Goal: Check status: Check status

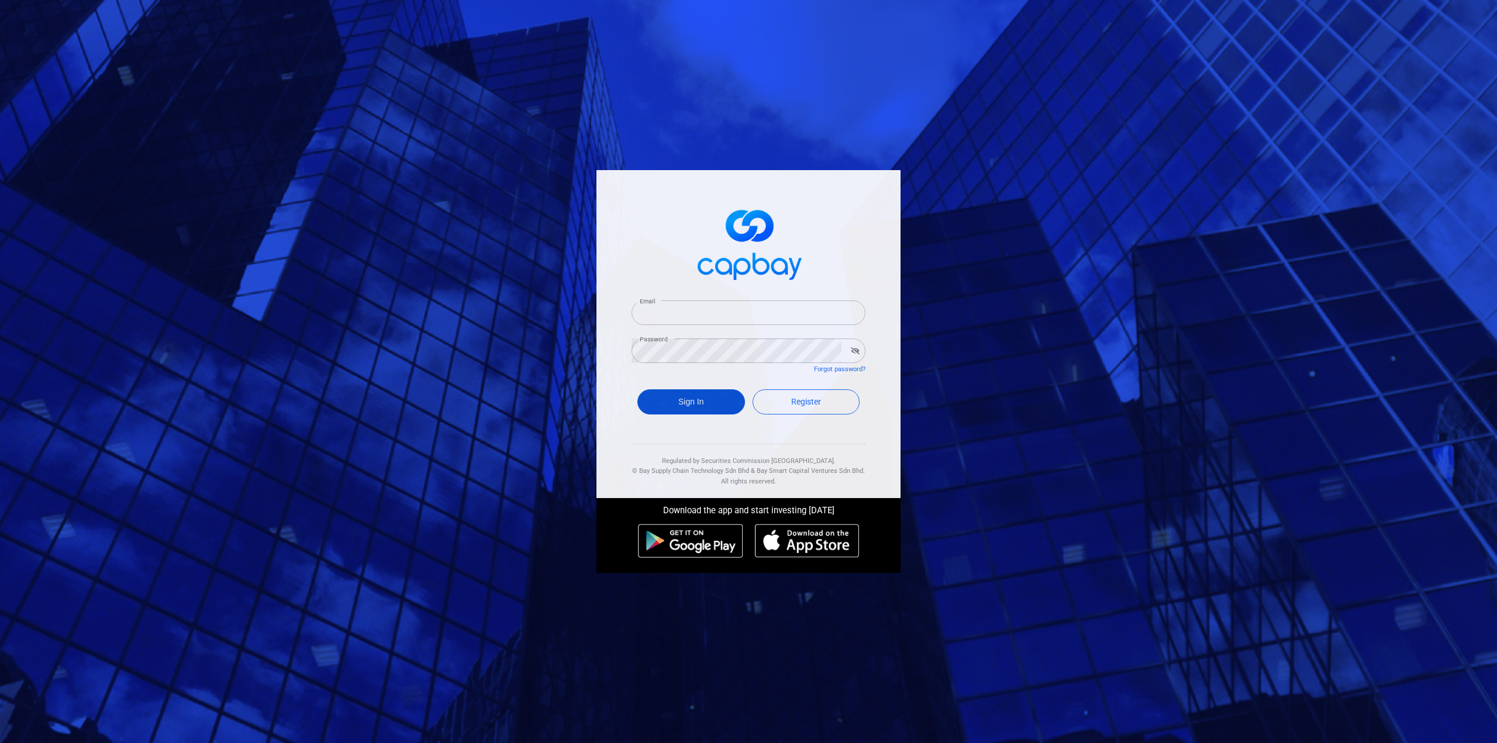
type input "[EMAIL_ADDRESS][DOMAIN_NAME]"
click at [713, 405] on button "Sign In" at bounding box center [691, 401] width 108 height 25
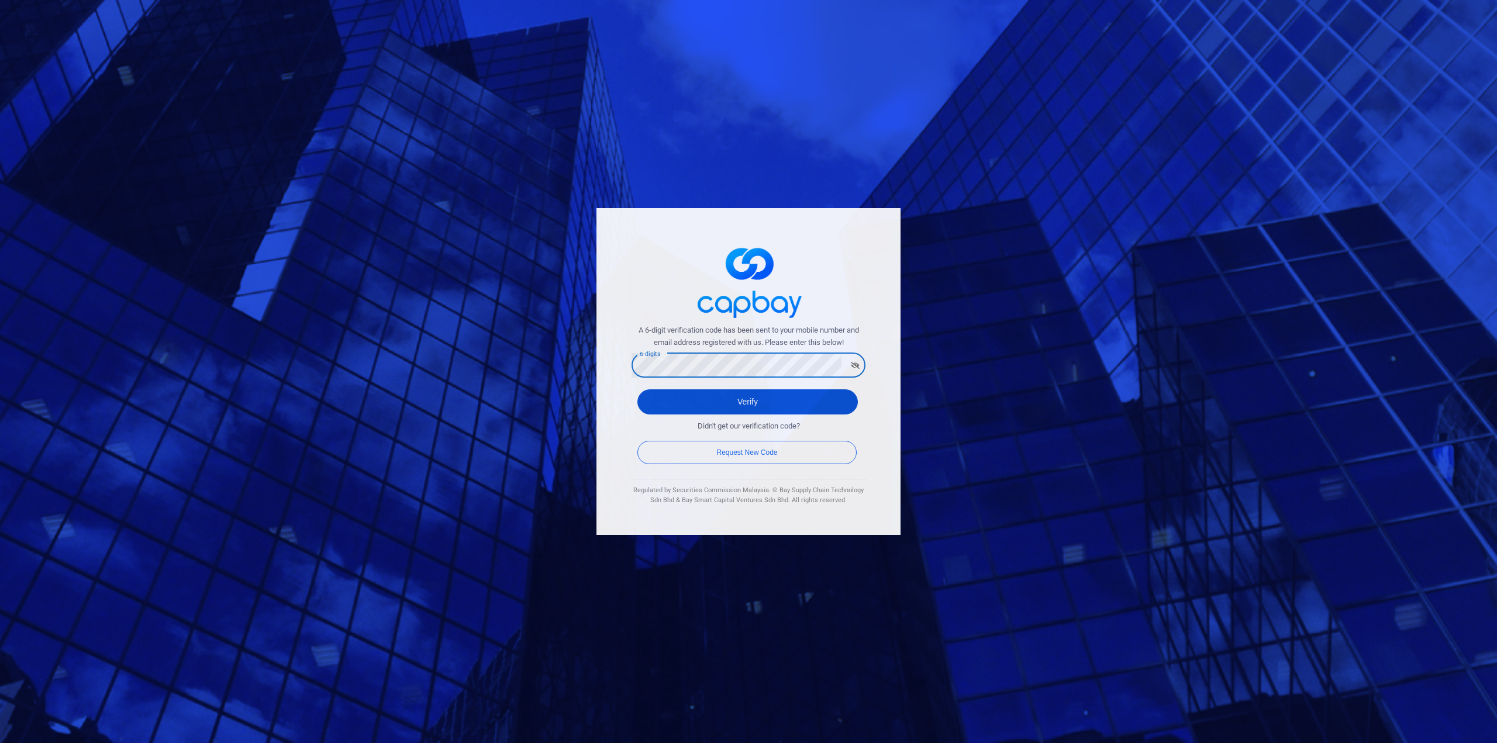
click at [653, 396] on button "Verify" at bounding box center [747, 401] width 220 height 25
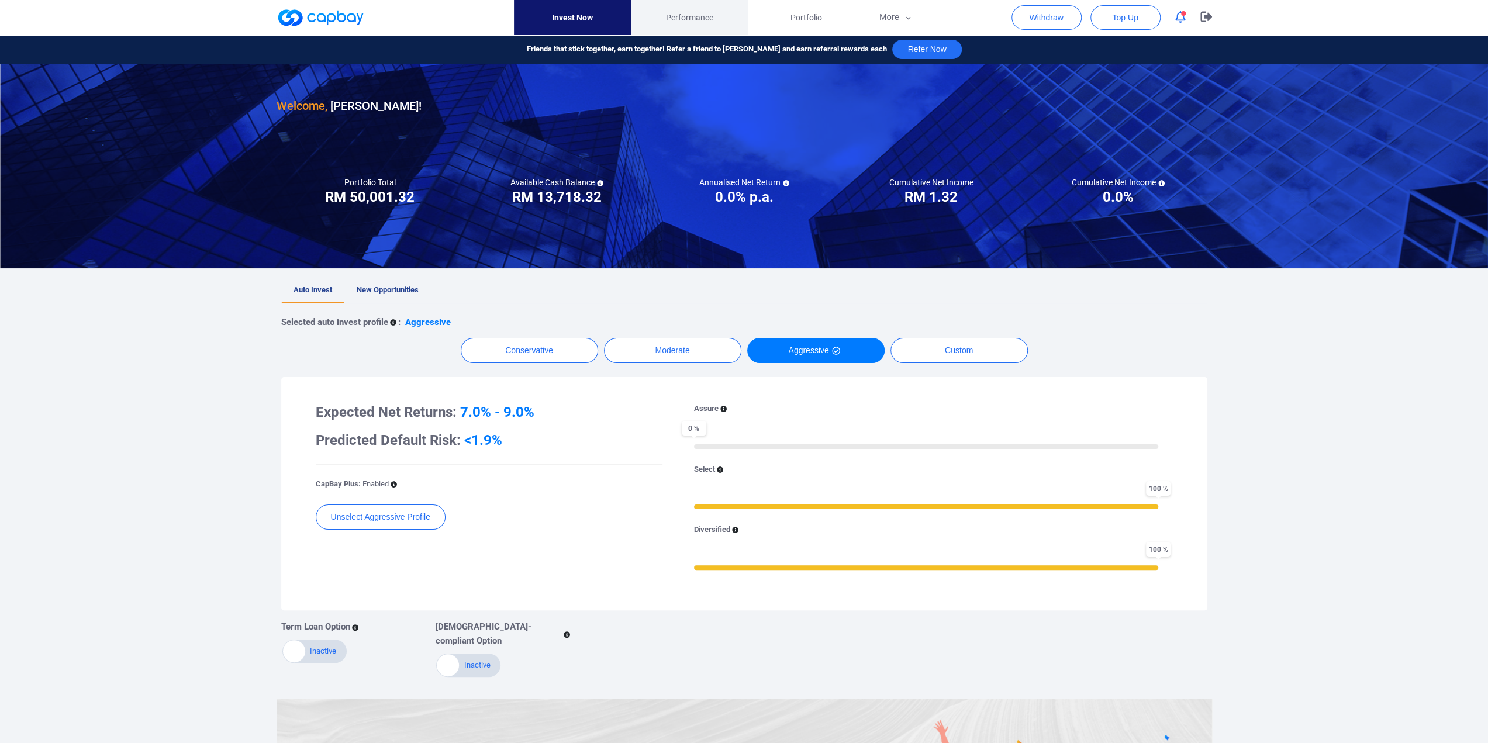
click at [724, 15] on link "Performance" at bounding box center [689, 17] width 117 height 35
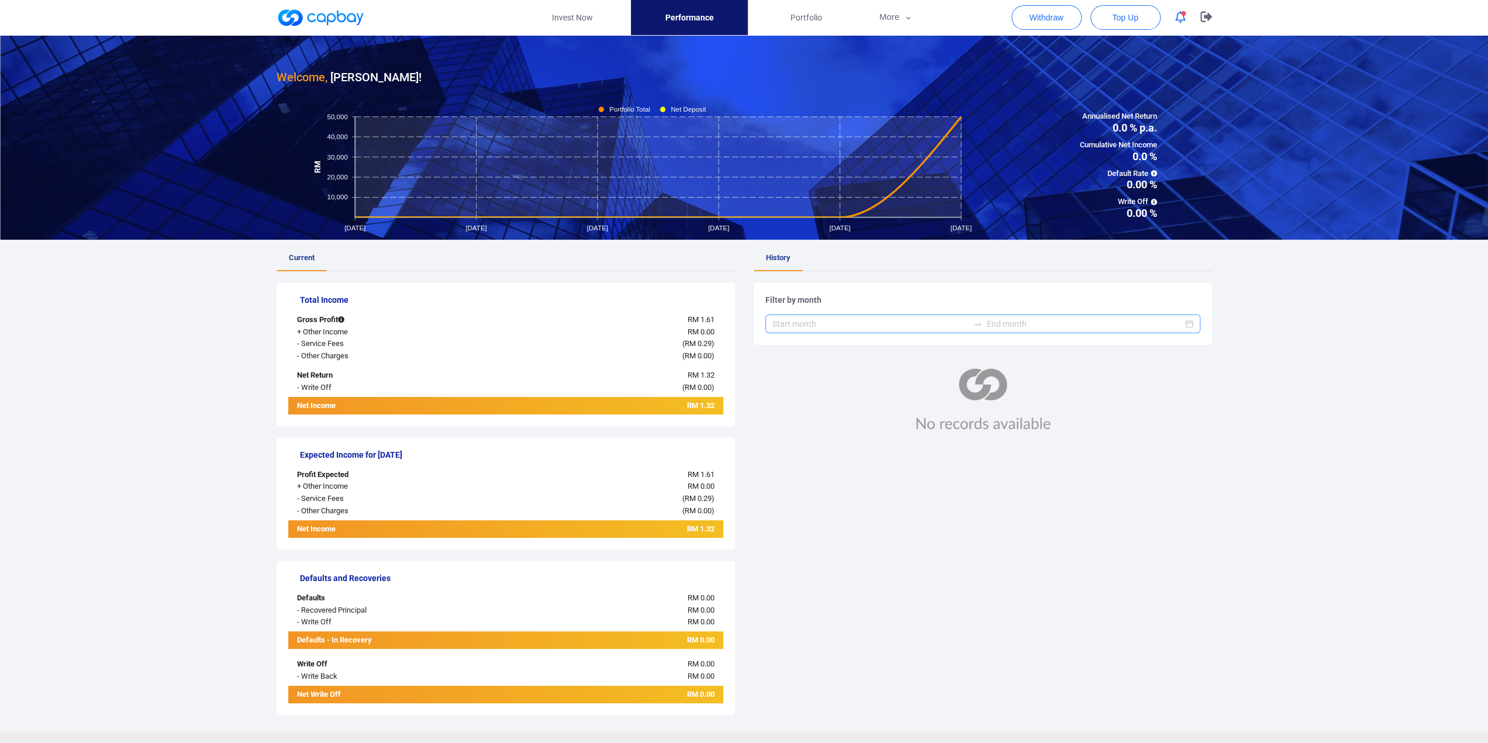
click at [980, 323] on icon "swap-right" at bounding box center [977, 323] width 9 height 9
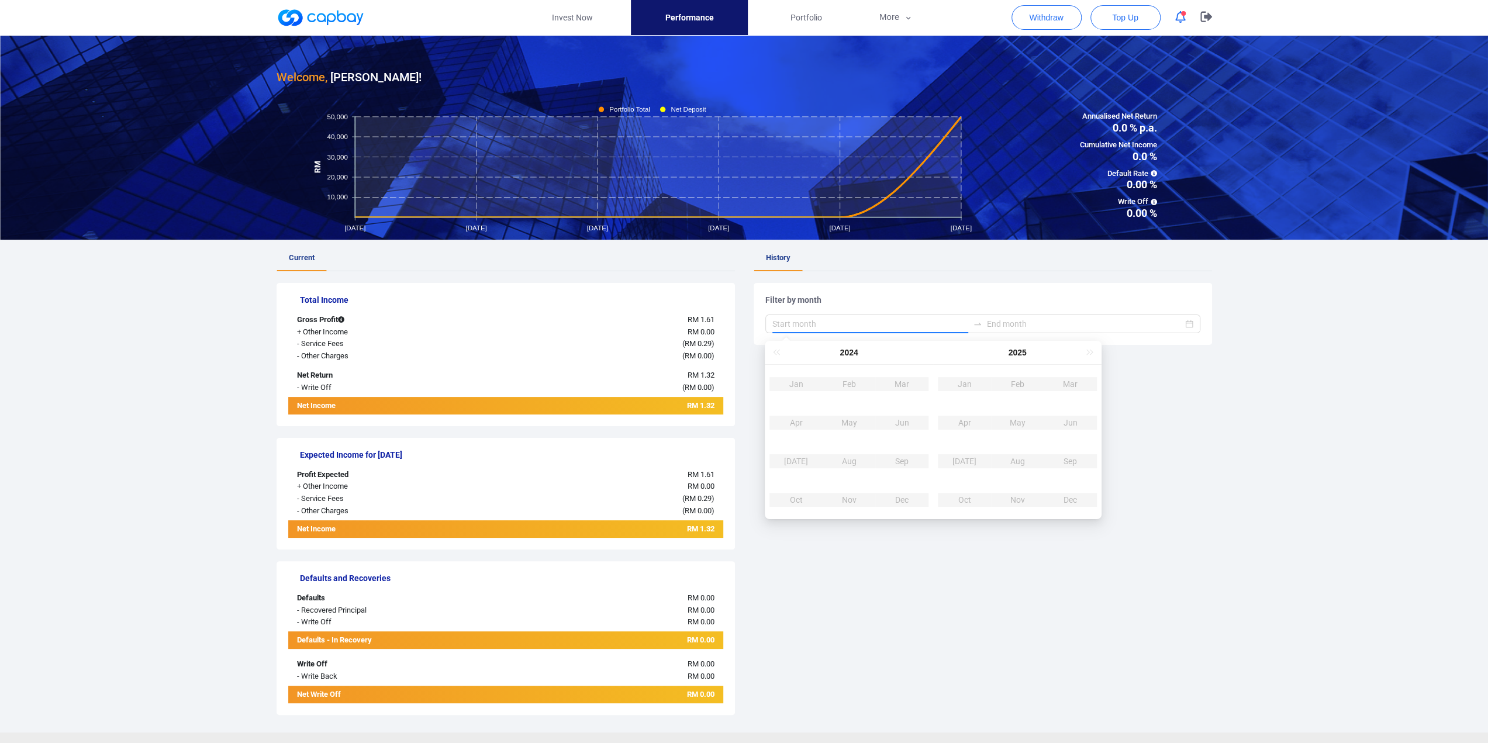
click at [1071, 473] on td "Sep" at bounding box center [1070, 461] width 53 height 39
click at [1071, 463] on div "Sep" at bounding box center [1070, 461] width 35 height 14
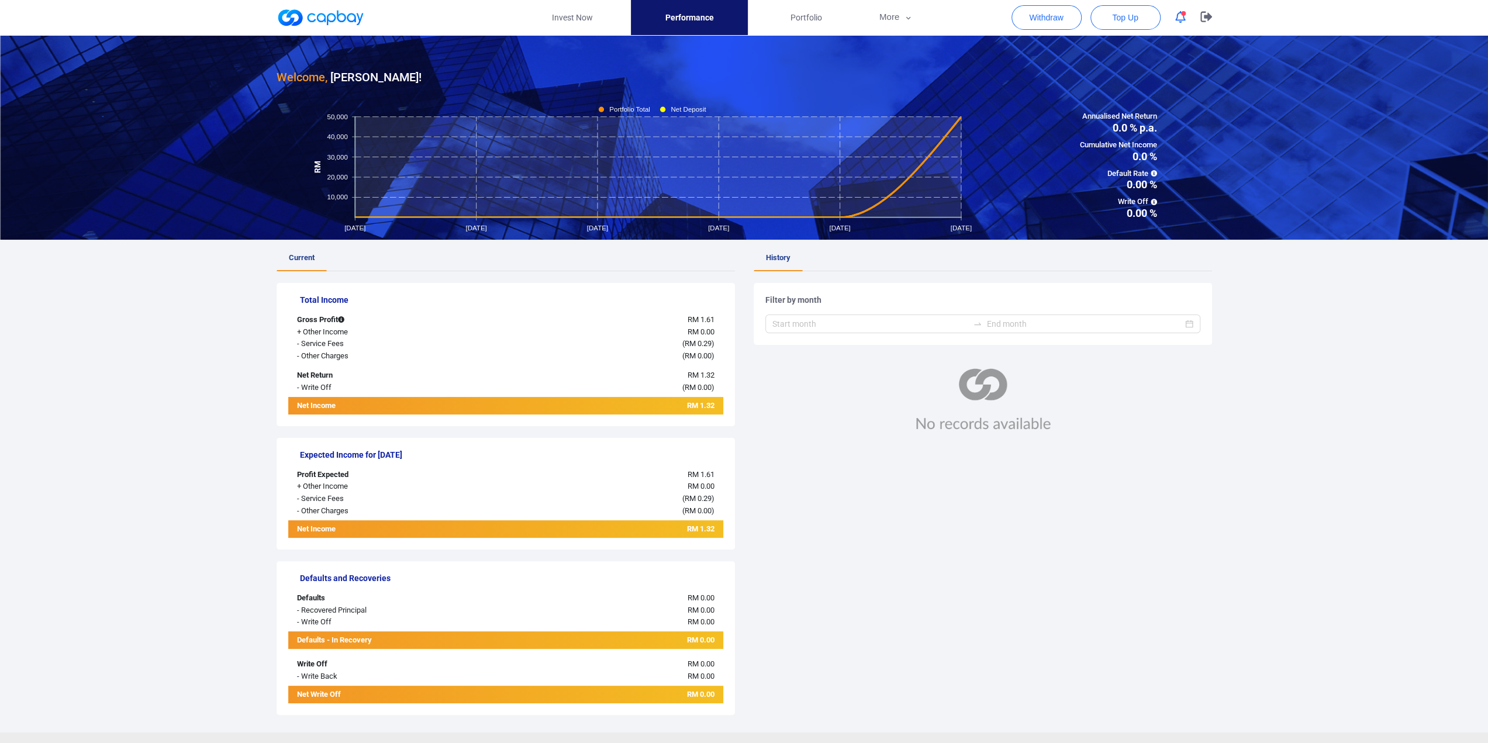
click at [692, 254] on ul "Current" at bounding box center [506, 259] width 458 height 26
click at [800, 20] on span "Portfolio" at bounding box center [807, 17] width 32 height 13
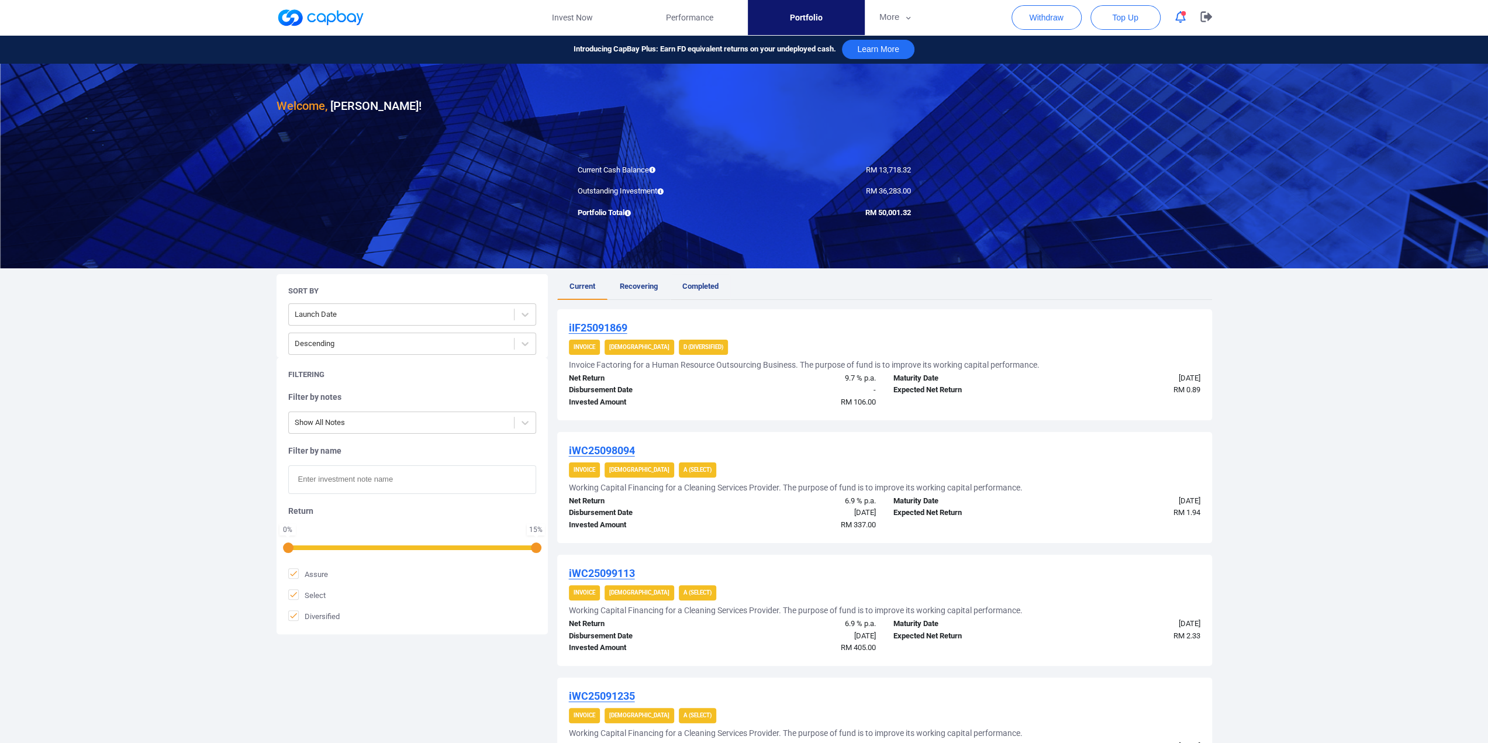
click at [711, 284] on span "Completed" at bounding box center [700, 286] width 36 height 9
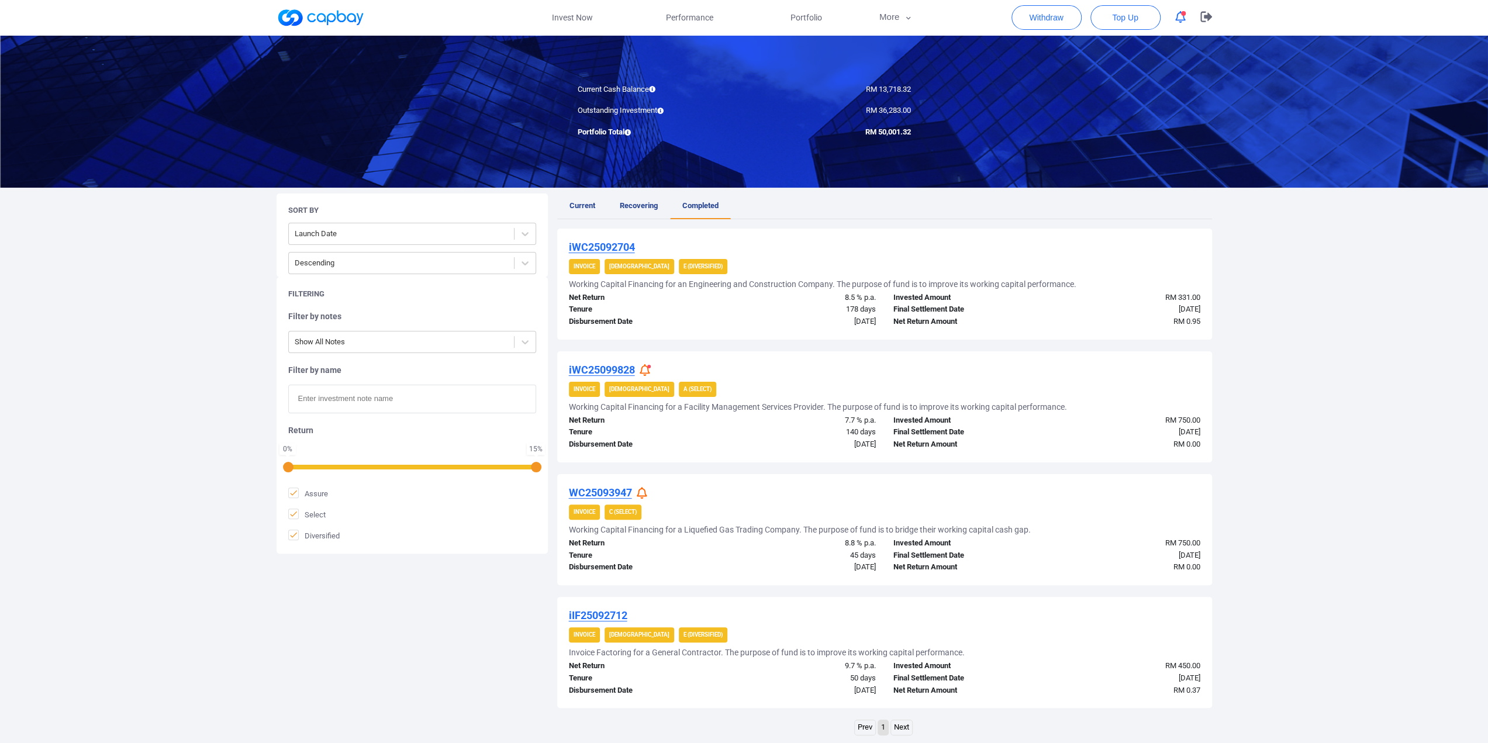
scroll to position [97, 0]
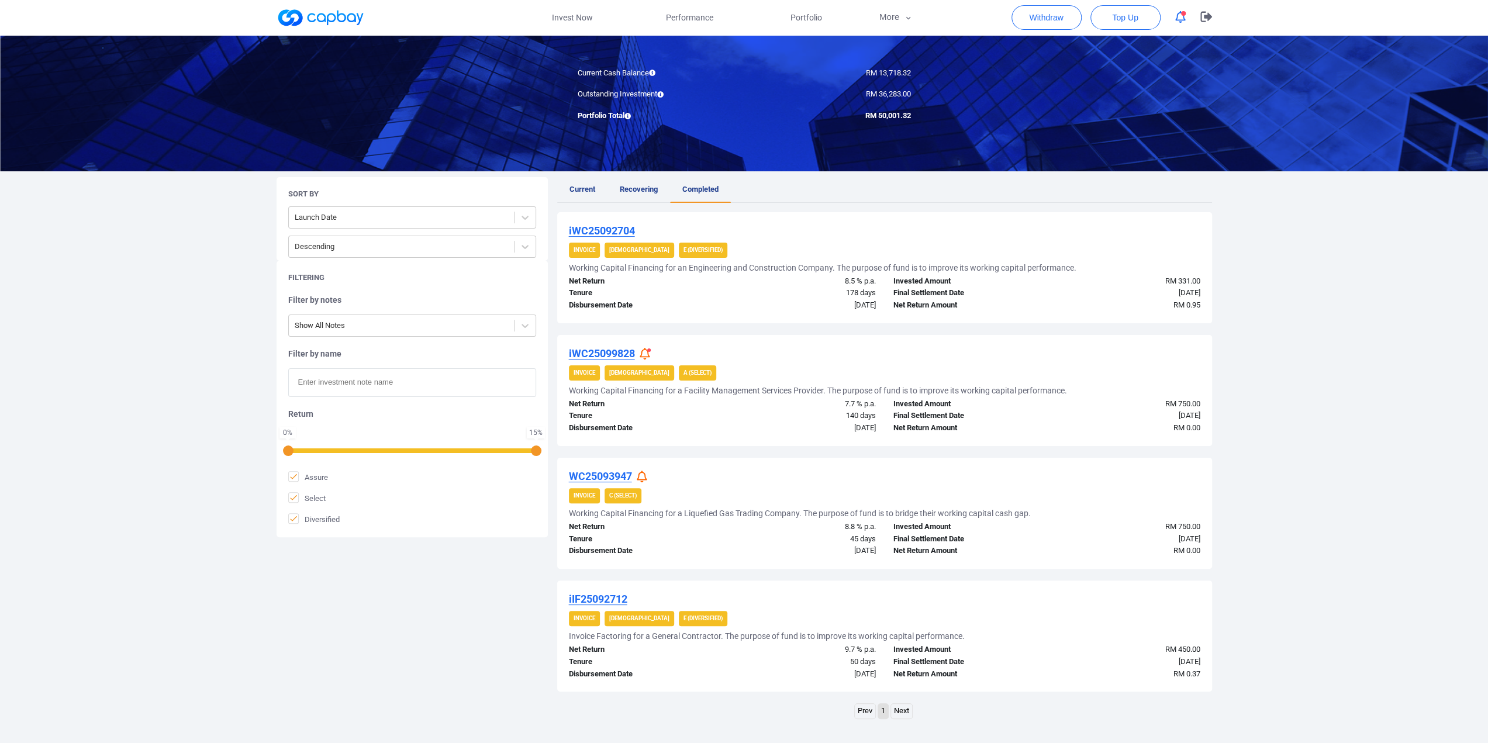
click at [649, 350] on span at bounding box center [649, 351] width 4 height 4
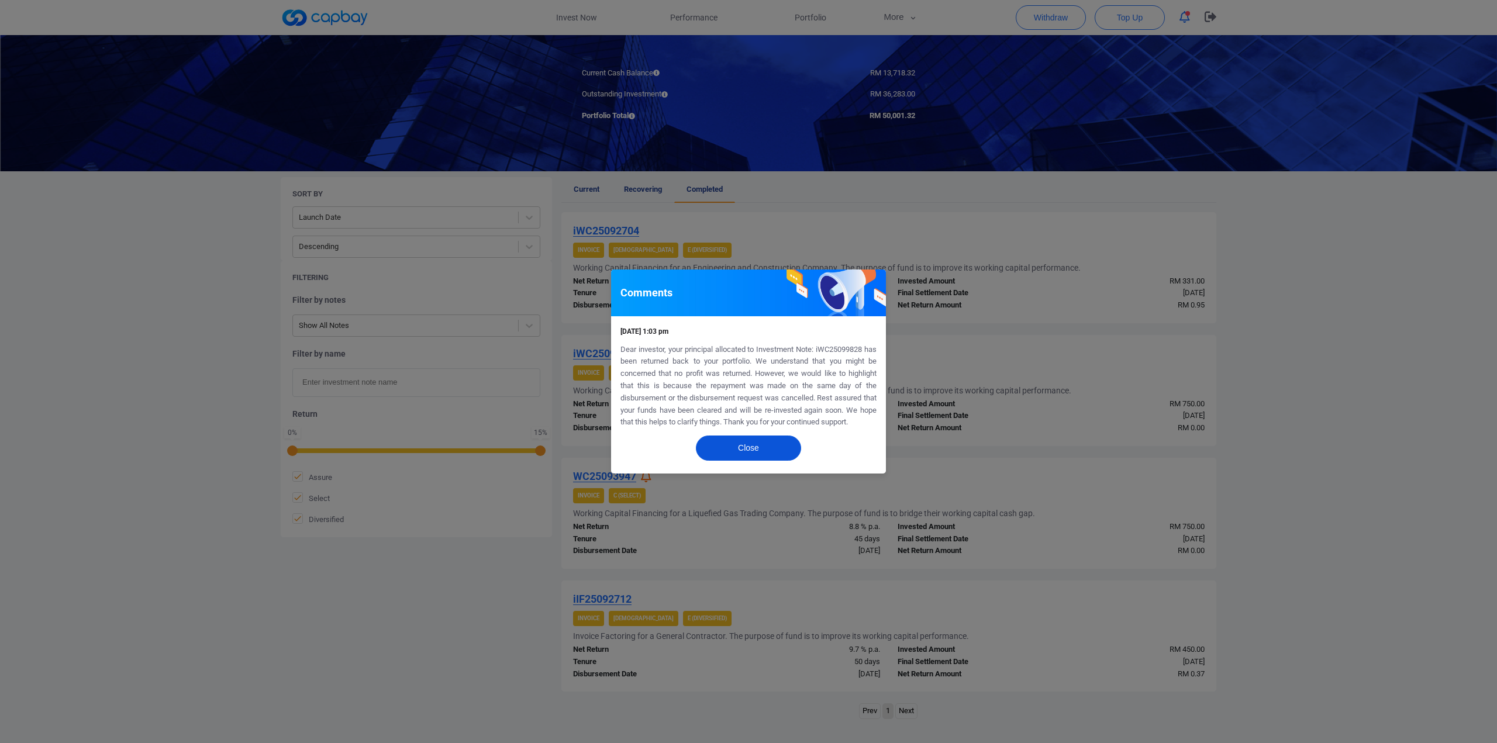
click at [756, 444] on button "Close" at bounding box center [748, 448] width 105 height 25
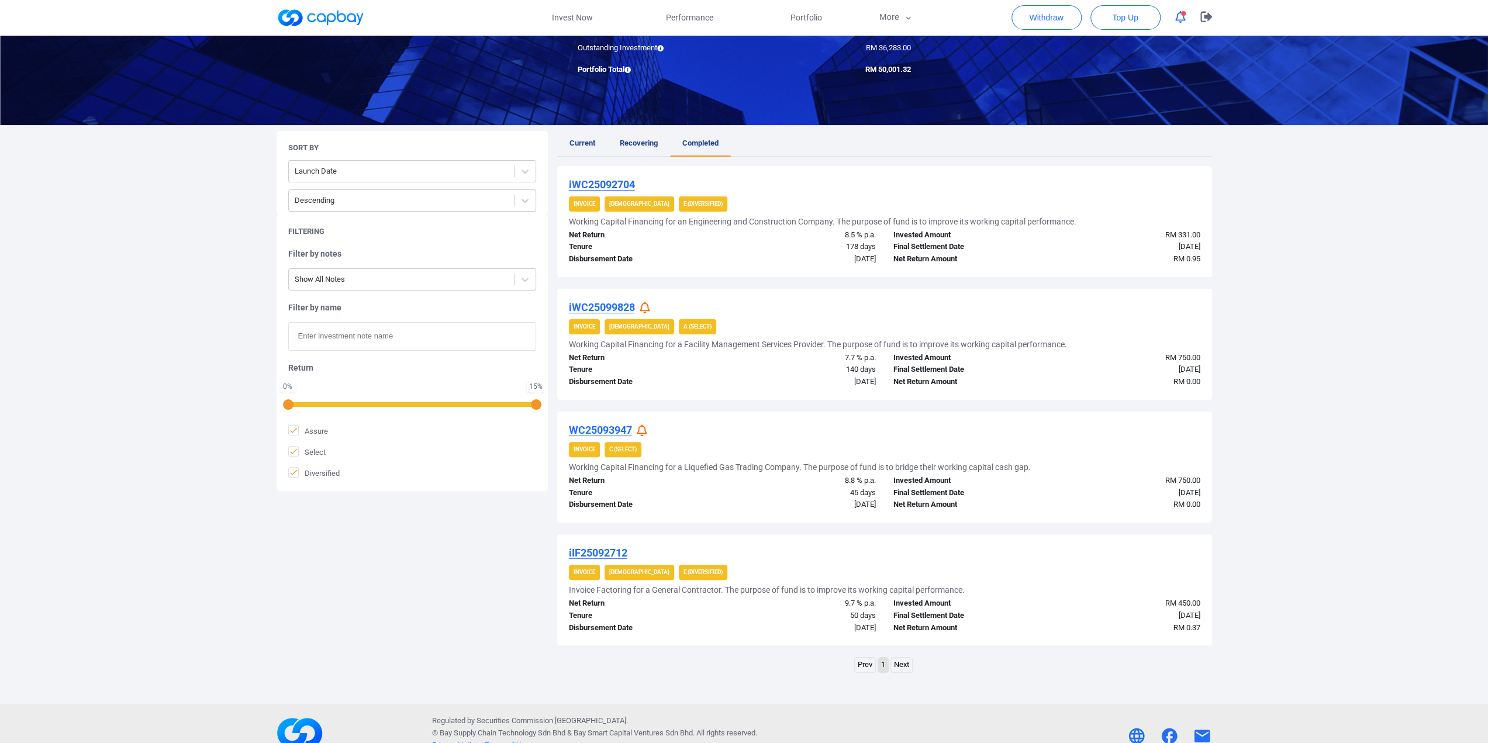
scroll to position [161, 0]
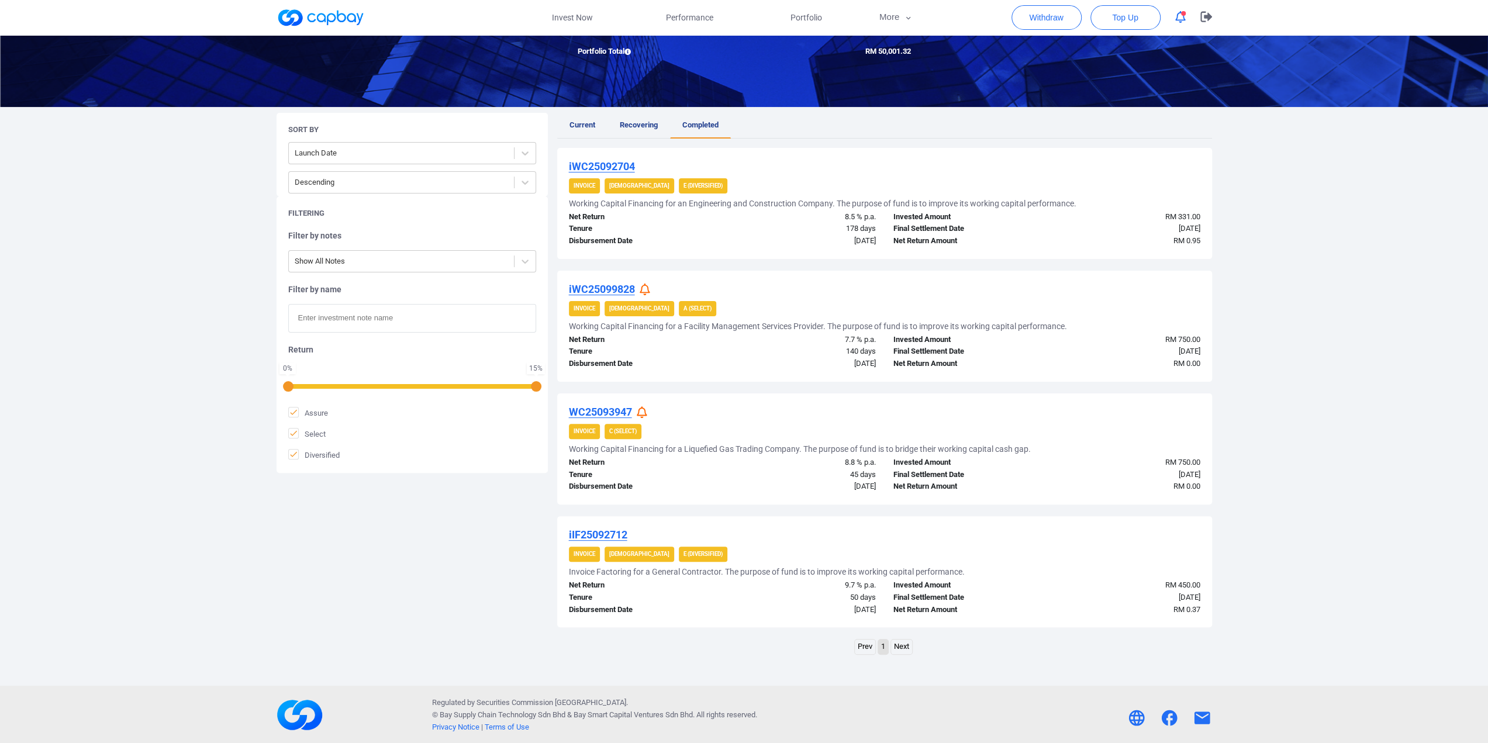
click at [902, 643] on link "Next" at bounding box center [901, 647] width 21 height 15
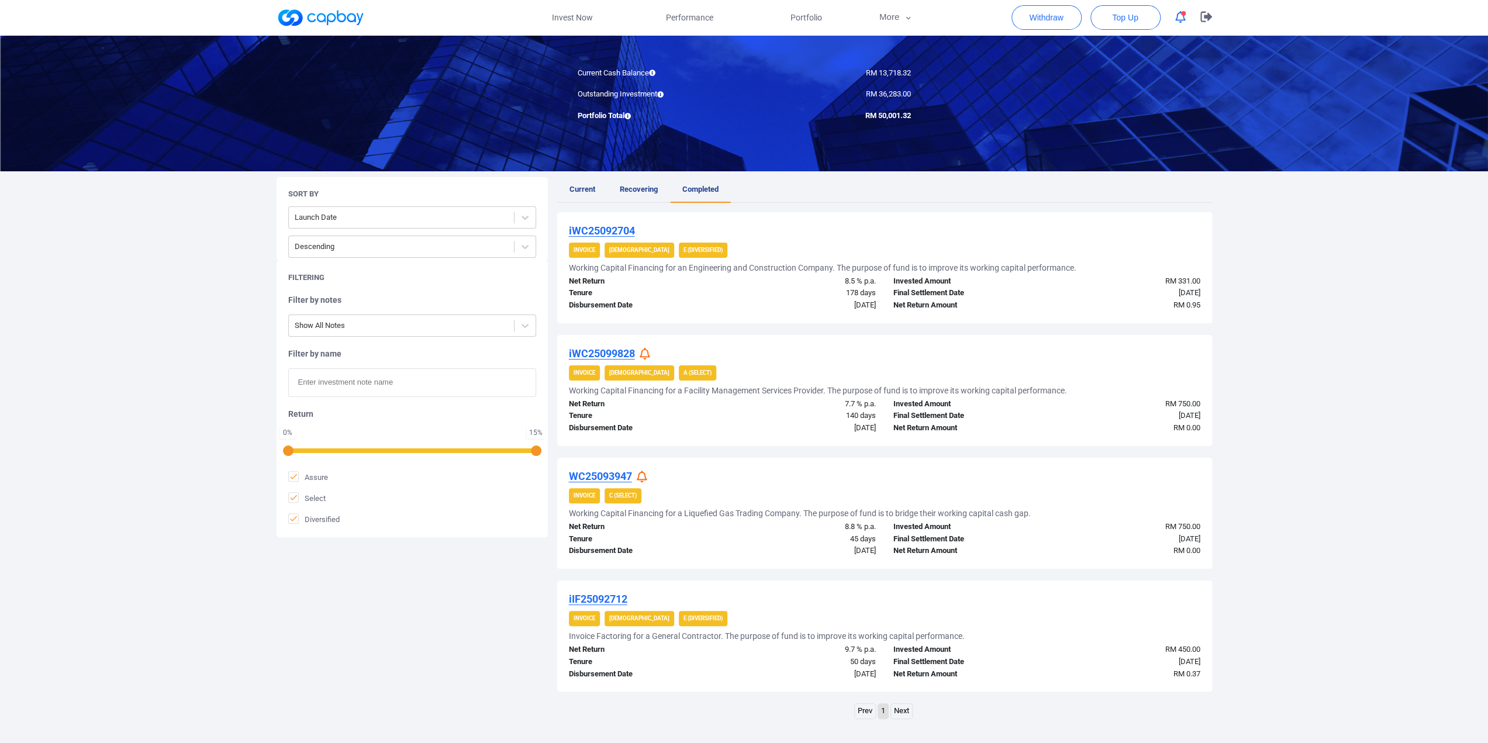
scroll to position [0, 0]
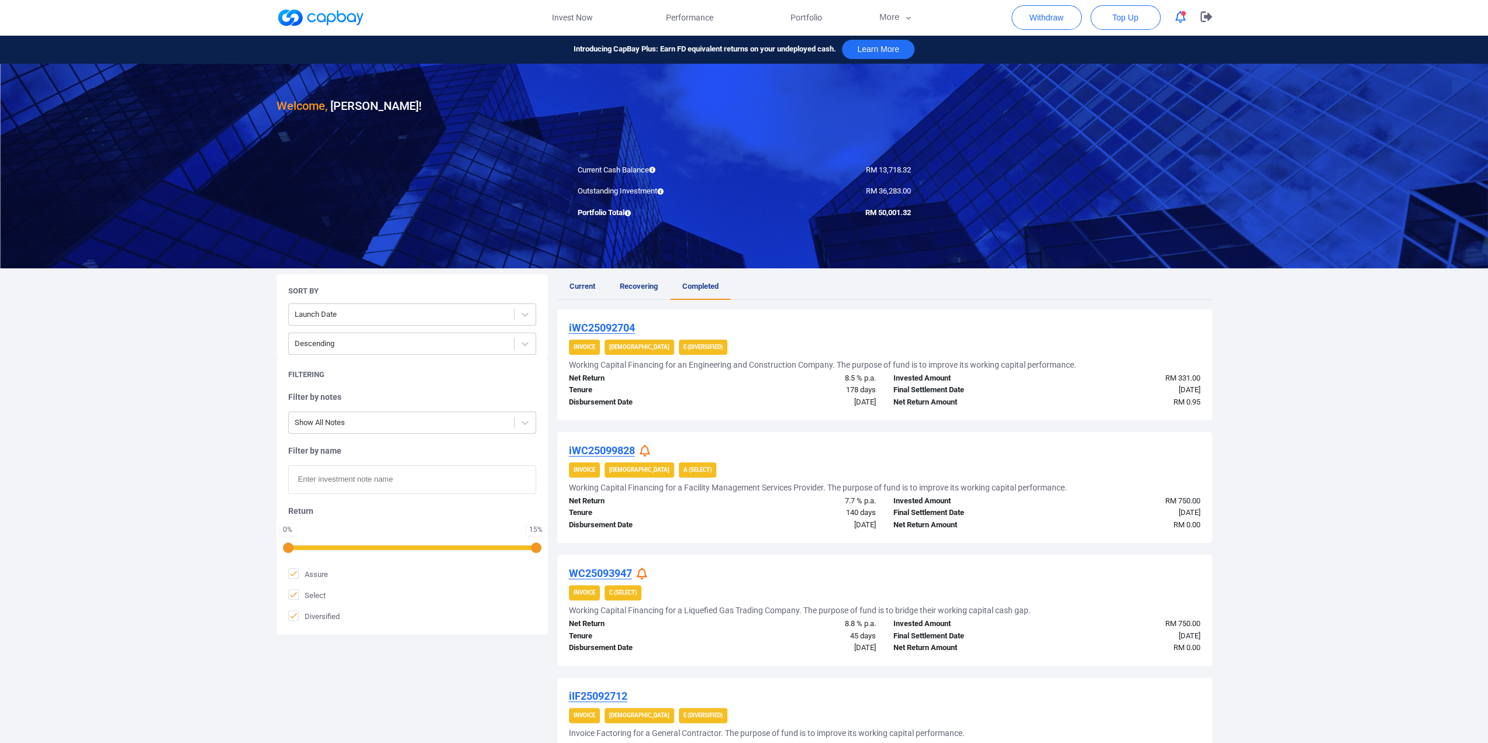
click at [1180, 18] on icon "button" at bounding box center [1180, 17] width 11 height 12
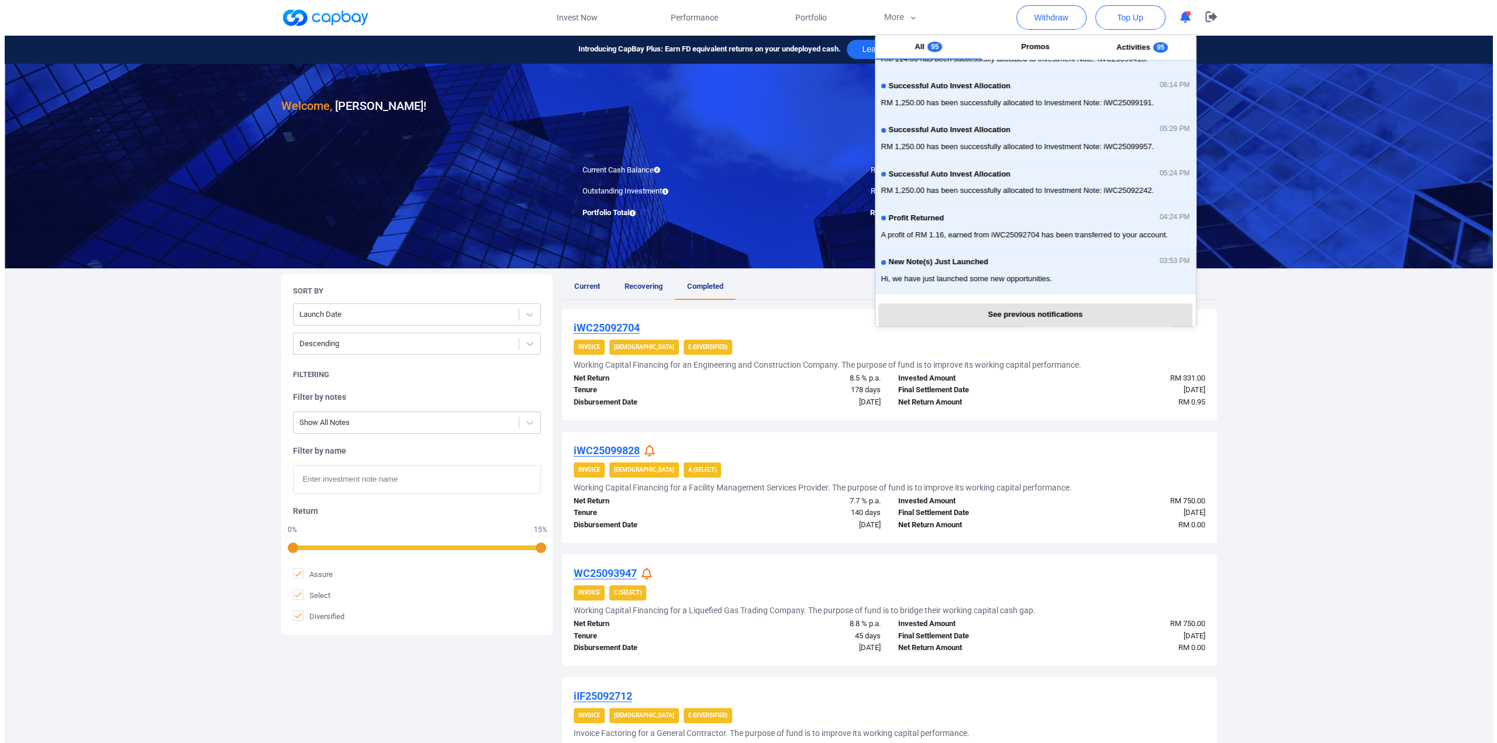
scroll to position [237, 0]
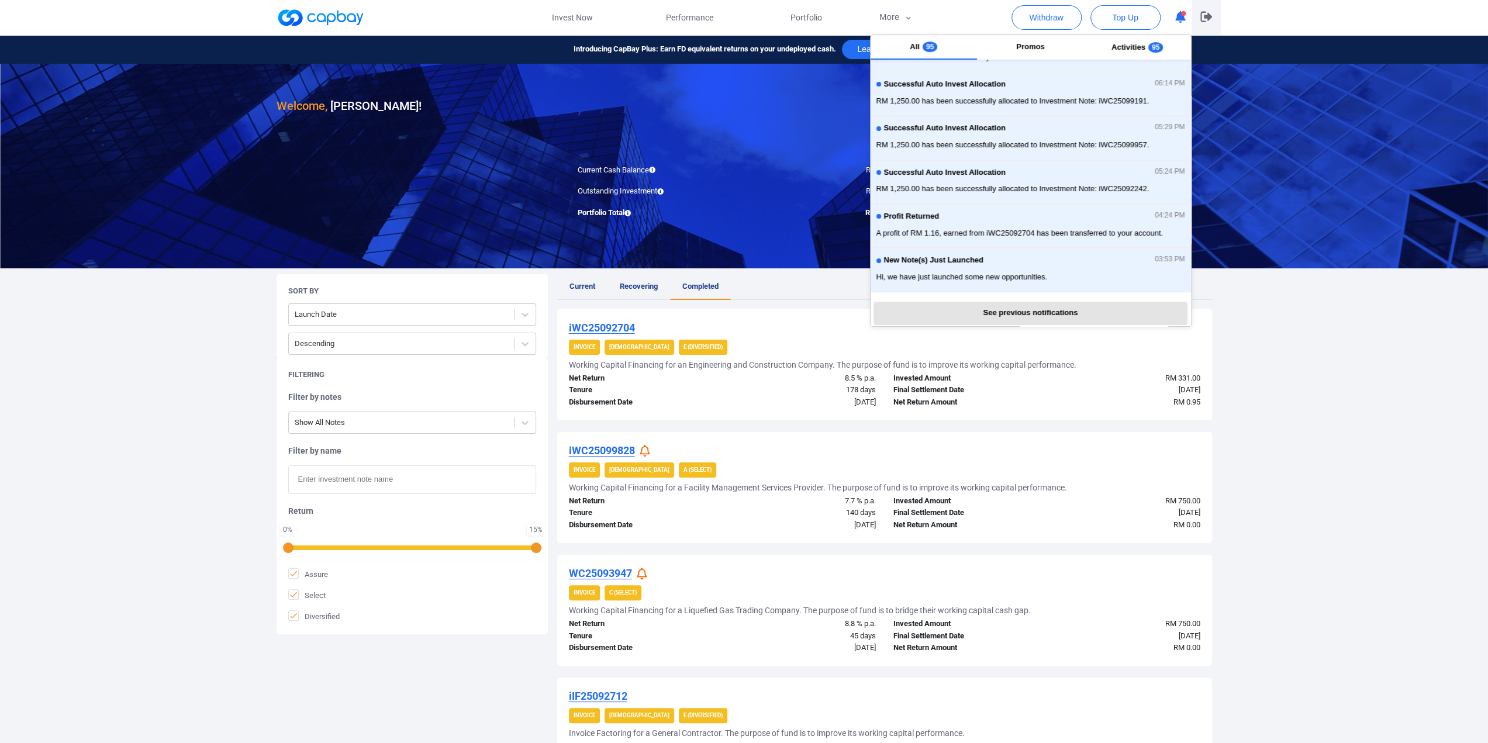
click at [1204, 21] on icon "button" at bounding box center [1207, 16] width 12 height 11
